Goal: Complete application form

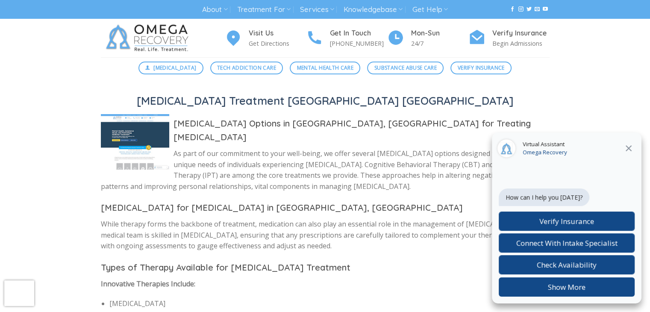
click at [503, 92] on div at bounding box center [325, 92] width 448 height 2
click at [371, 298] on li "[MEDICAL_DATA]" at bounding box center [329, 303] width 440 height 11
click at [555, 264] on span "Check Availability" at bounding box center [566, 265] width 60 height 10
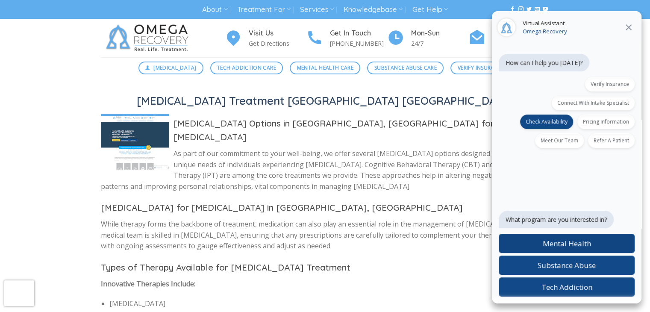
click at [544, 241] on span "Mental Health" at bounding box center [566, 243] width 48 height 10
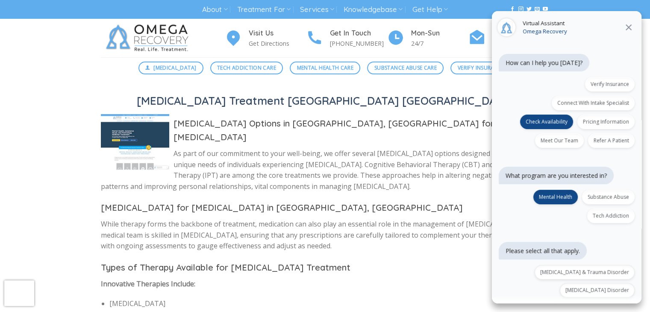
scroll to position [66, 0]
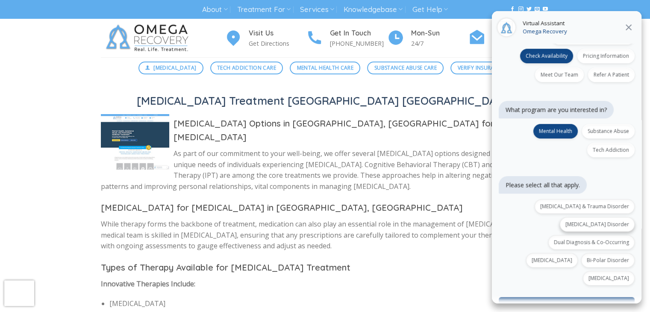
click at [607, 217] on label "[MEDICAL_DATA] Disorder" at bounding box center [597, 224] width 75 height 15
click at [608, 271] on label "[MEDICAL_DATA]" at bounding box center [609, 278] width 52 height 15
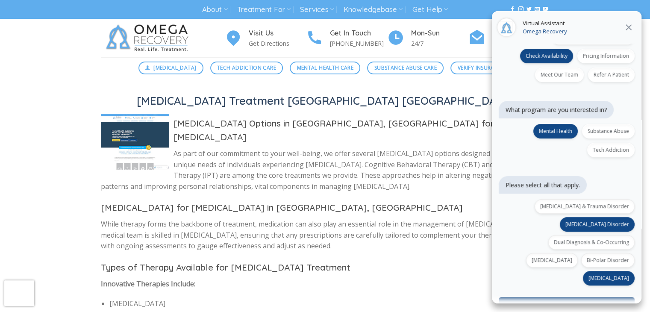
click at [573, 297] on button "Confirm selections (2)" at bounding box center [566, 306] width 136 height 19
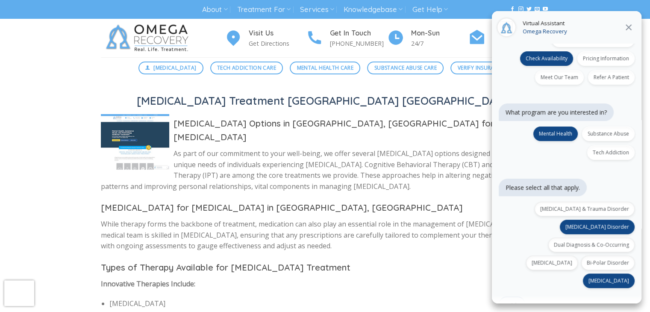
scroll to position [118, 0]
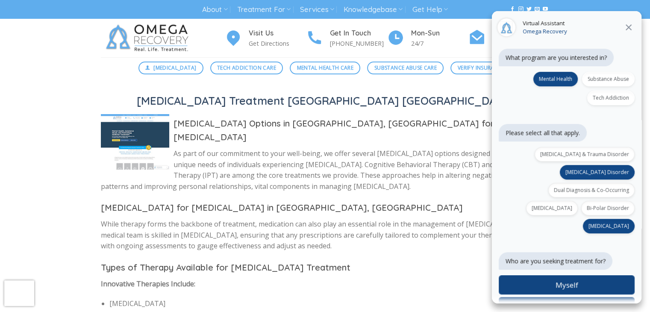
click at [560, 280] on span "Myself" at bounding box center [566, 285] width 23 height 10
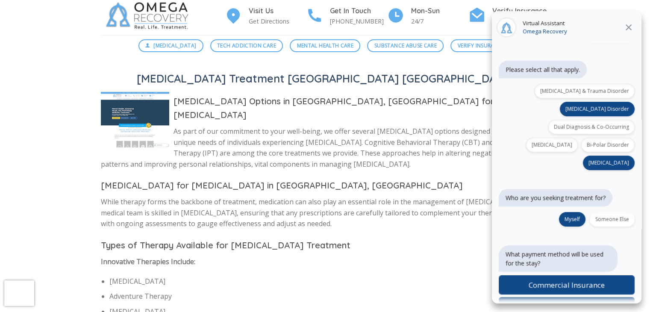
scroll to position [43, 0]
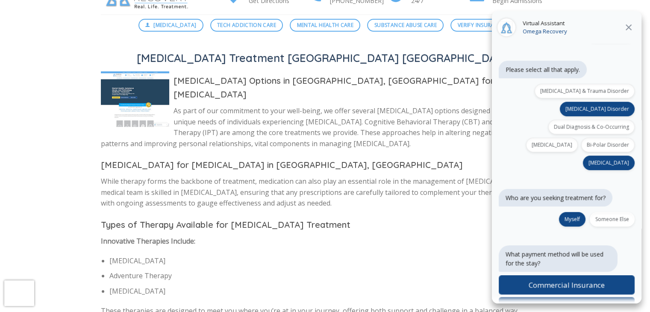
click at [573, 302] on span "Private Pay" at bounding box center [567, 307] width 38 height 10
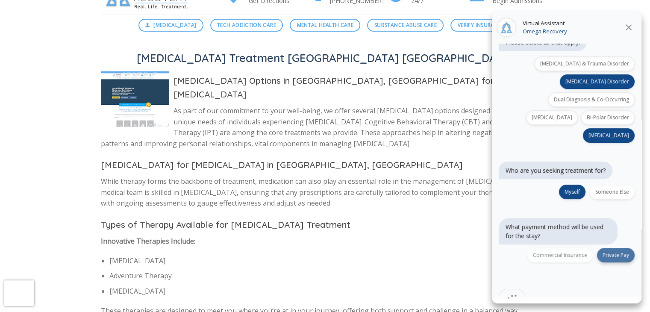
scroll to position [231, 0]
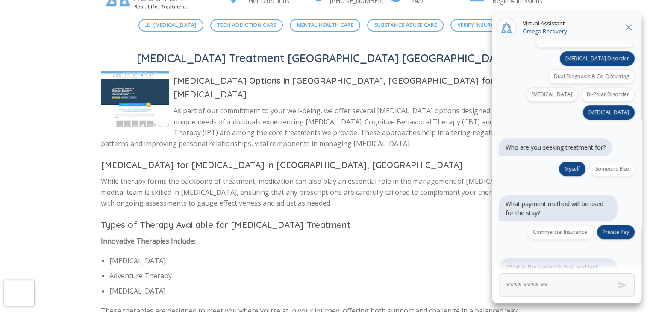
click at [534, 290] on input "First and Last Name" at bounding box center [566, 284] width 136 height 23
type input "**********"
click button "Next" at bounding box center [0, 0] width 0 height 0
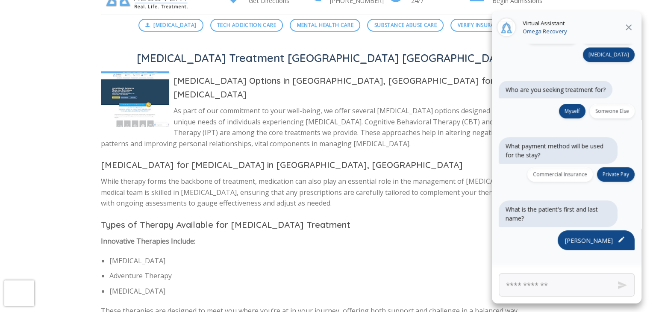
scroll to position [296, 0]
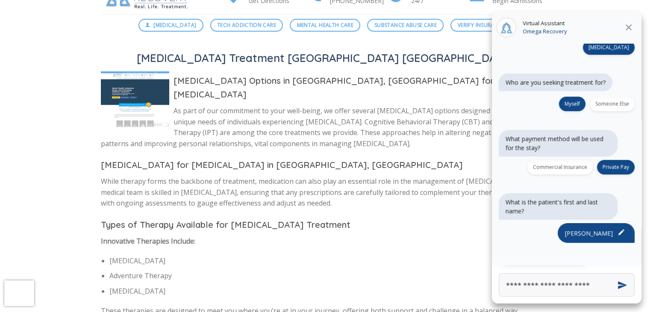
type input "**********"
click button "Next" at bounding box center [0, 0] width 0 height 0
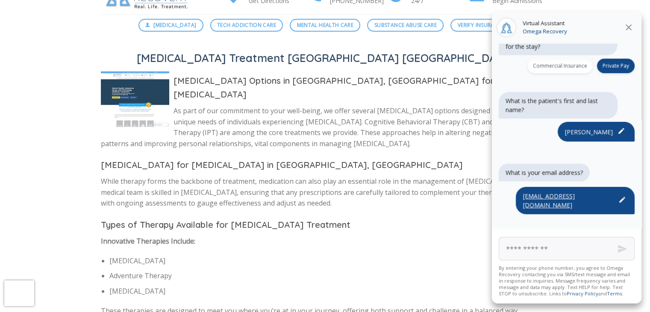
scroll to position [398, 0]
type input "**********"
click button "Next" at bounding box center [0, 0] width 0 height 0
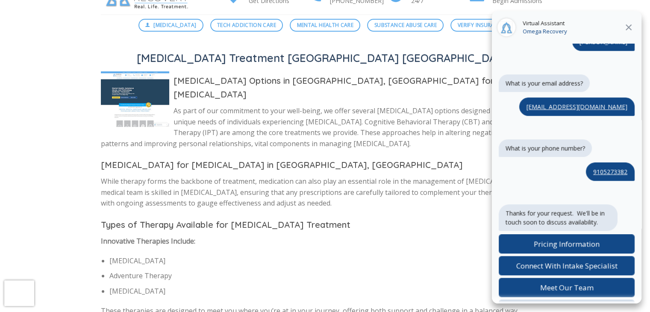
scroll to position [489, 0]
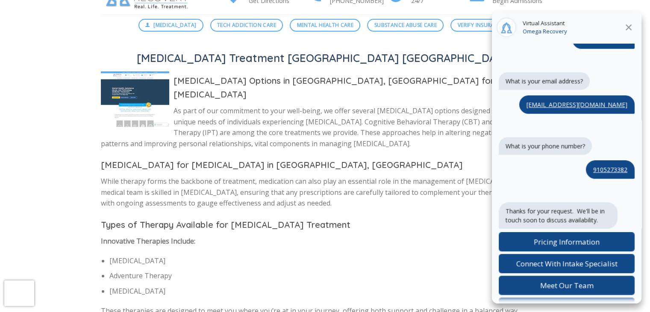
click at [629, 24] on icon at bounding box center [628, 27] width 10 height 10
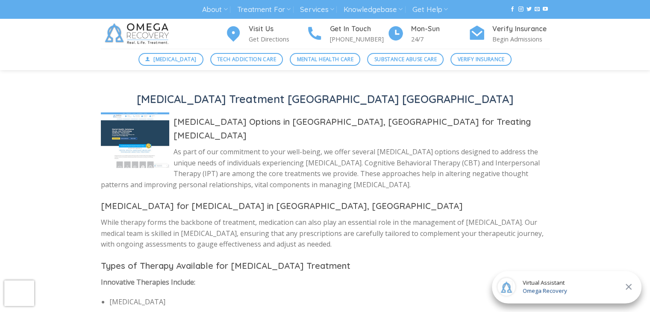
scroll to position [0, 0]
